Goal: Obtain resource: Download file/media

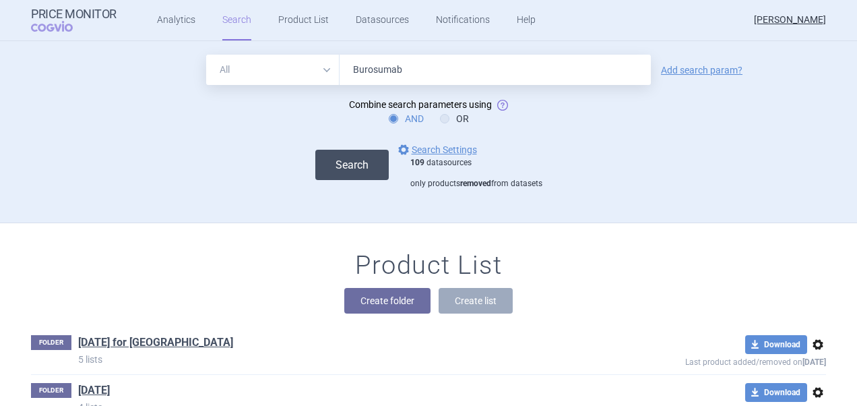
type input "Burosumab"
click at [353, 173] on button "Search" at bounding box center [351, 165] width 73 height 30
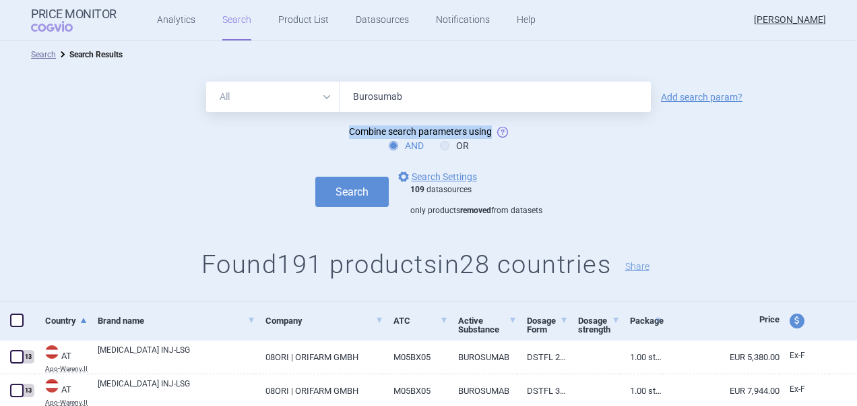
drag, startPoint x: 344, startPoint y: 132, endPoint x: 486, endPoint y: 134, distance: 142.3
click at [486, 134] on span "Combine search parameters using" at bounding box center [420, 131] width 143 height 11
copy span "Combine search parameters using"
click at [503, 150] on div "AND OR" at bounding box center [428, 145] width 857 height 13
click at [419, 177] on link "options Search Settings" at bounding box center [437, 177] width 82 height 16
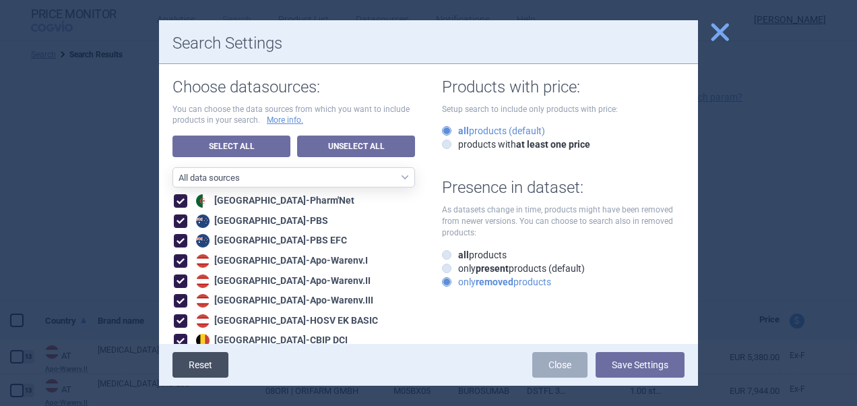
click at [206, 365] on link "Reset" at bounding box center [201, 365] width 56 height 26
radio input "true"
click at [723, 30] on span "close" at bounding box center [720, 32] width 24 height 24
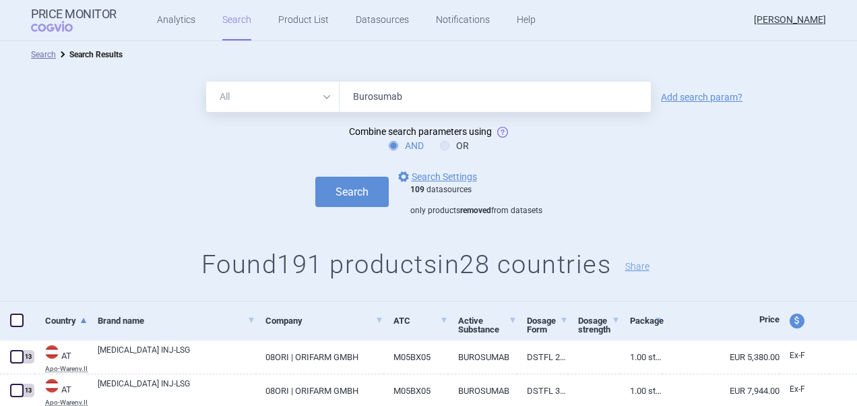
click at [22, 324] on span at bounding box center [16, 319] width 13 height 13
checkbox input "true"
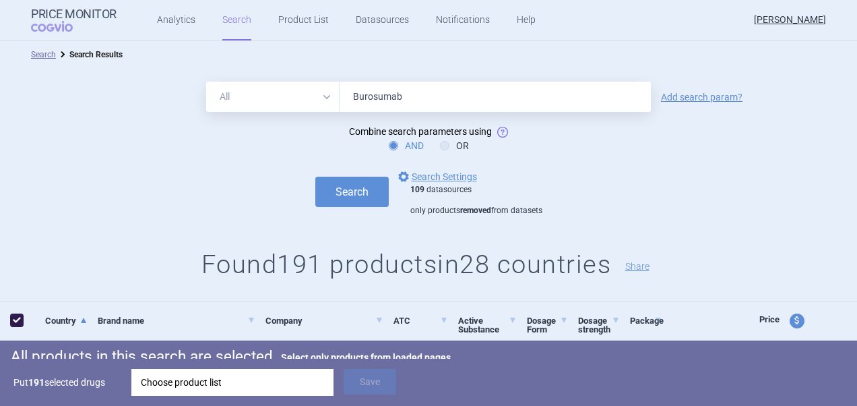
click at [280, 384] on div "Choose product list" at bounding box center [232, 382] width 183 height 27
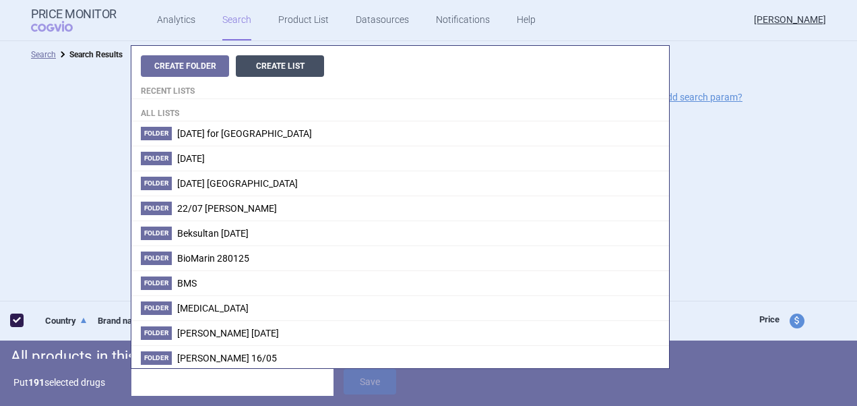
click at [278, 67] on button "Create List" at bounding box center [280, 66] width 88 height 22
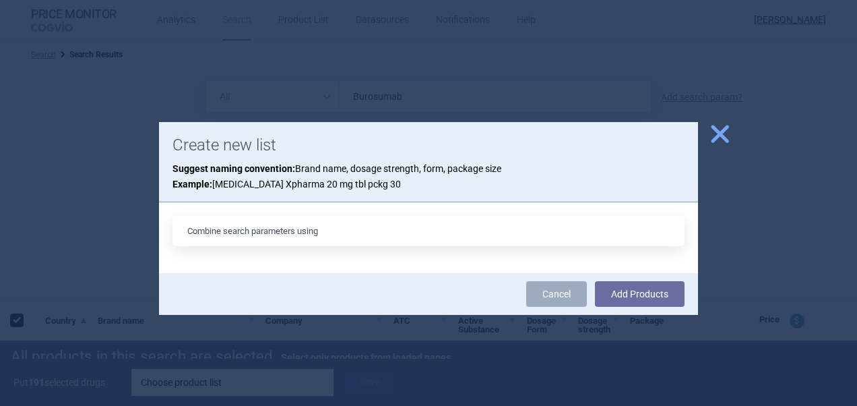
drag, startPoint x: 378, startPoint y: 219, endPoint x: 101, endPoint y: 221, distance: 276.4
click at [101, 405] on div "close Create new list Suggest naming convention: Brand name, dosage strength, f…" at bounding box center [428, 406] width 857 height 0
type input "Burosumab [DATE]"
click at [595, 281] on button "Add Products" at bounding box center [640, 294] width 90 height 26
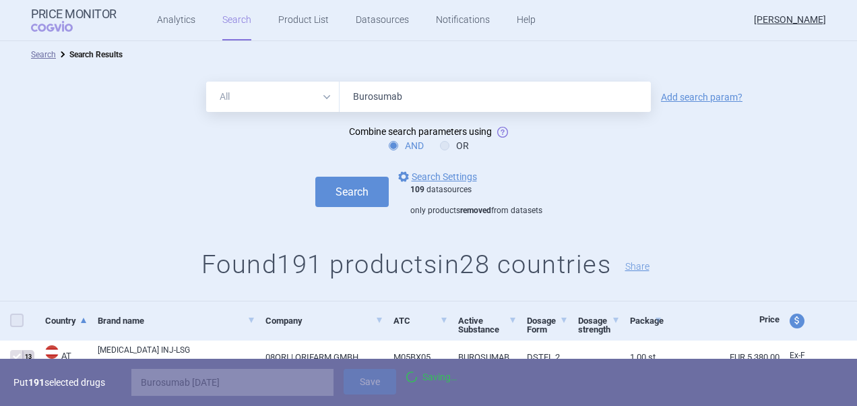
checkbox input "false"
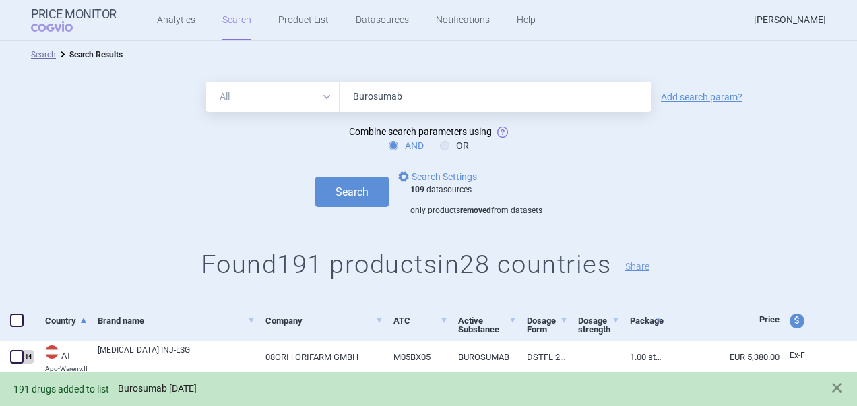
click at [156, 394] on link "Burosumab [DATE]" at bounding box center [157, 388] width 79 height 11
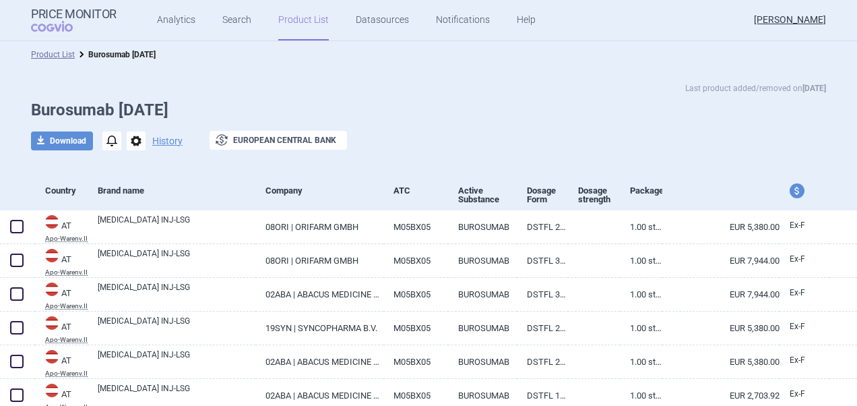
click at [74, 128] on div "Last product added/removed on [DATE] Burosumab [DATE] download Download notific…" at bounding box center [428, 123] width 849 height 83
click at [70, 140] on button "download Download" at bounding box center [62, 140] width 62 height 19
select select "EUR"
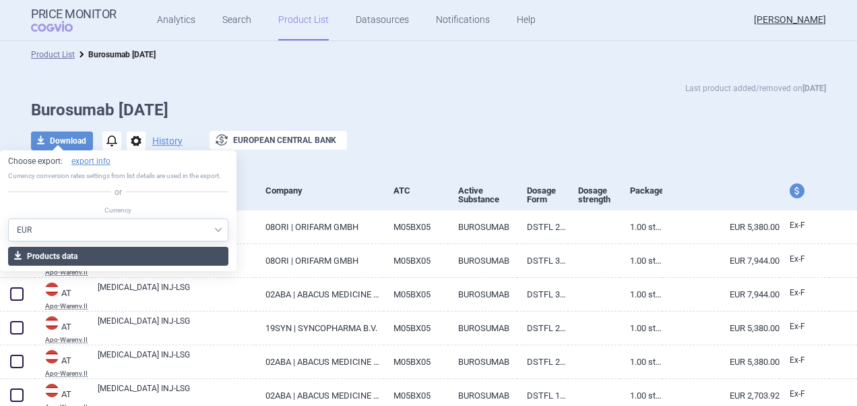
click at [53, 247] on button "download Products data" at bounding box center [118, 256] width 220 height 19
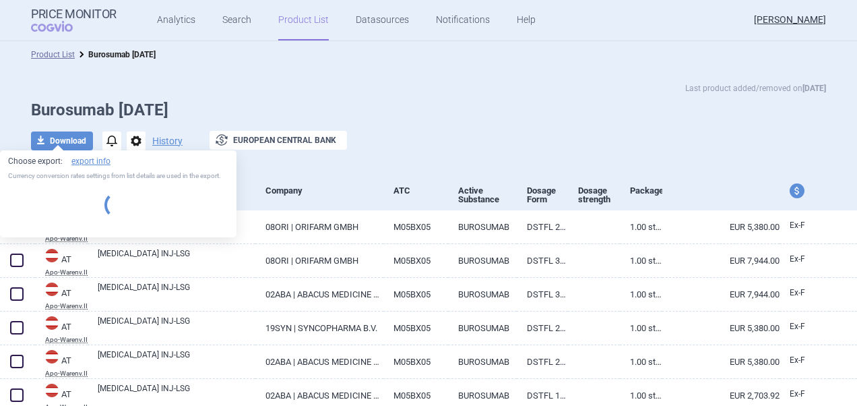
select select "EUR"
